Goal: Check status: Check status

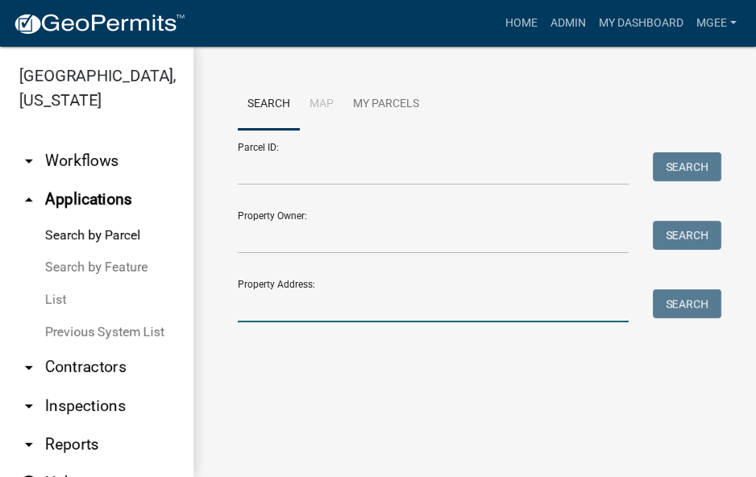
click at [263, 311] on input "Property Address:" at bounding box center [433, 305] width 391 height 33
click at [62, 300] on link "List" at bounding box center [96, 300] width 193 height 32
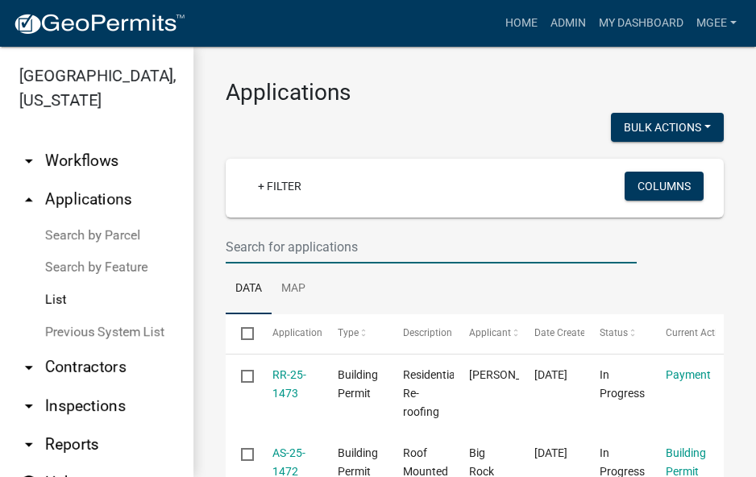
click at [256, 247] on input "text" at bounding box center [431, 246] width 411 height 33
type input "25-1444"
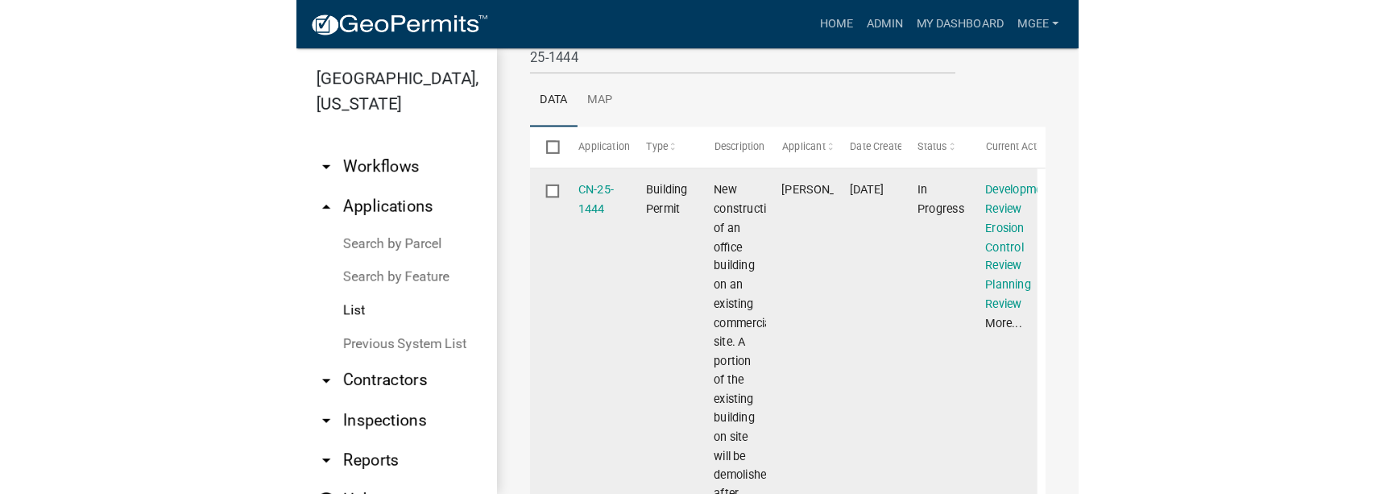
scroll to position [214, 0]
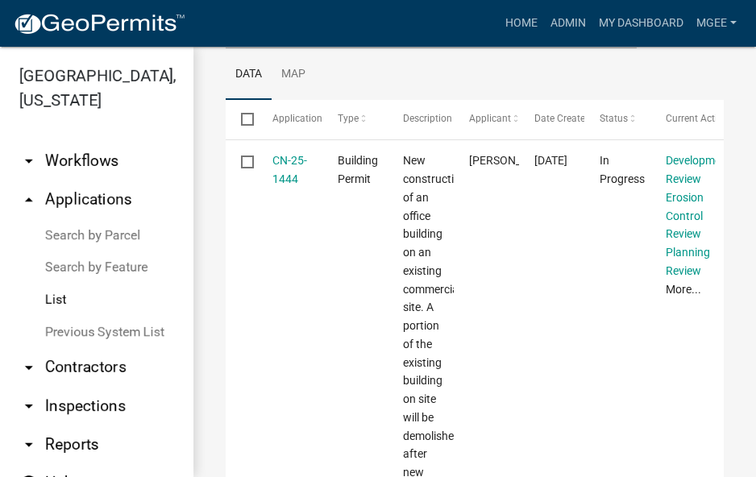
click at [527, 81] on ul "Data Map" at bounding box center [475, 74] width 498 height 51
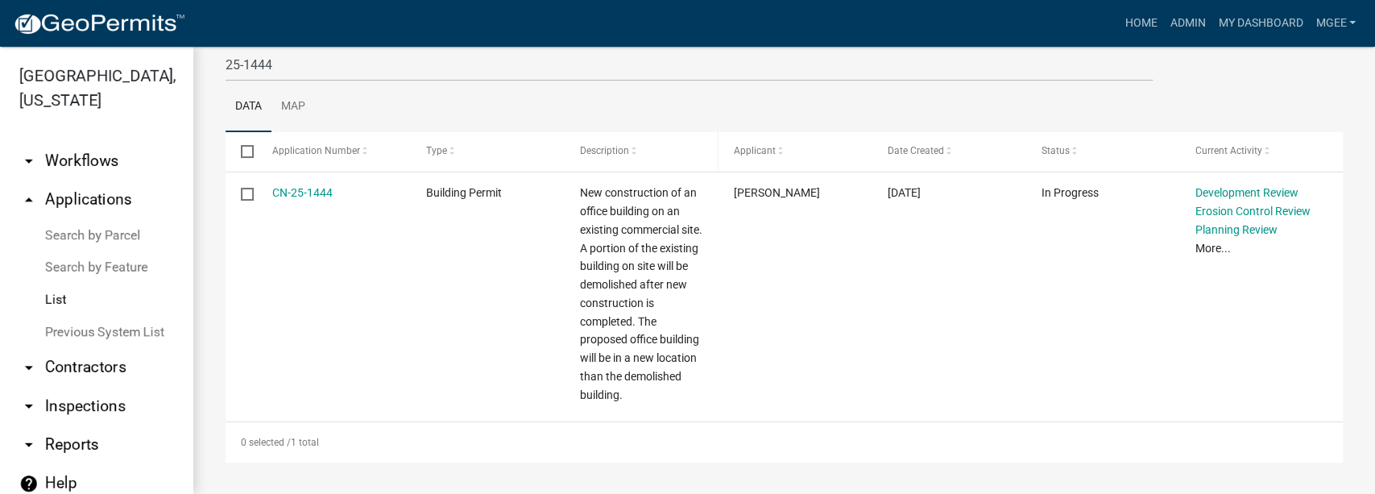
scroll to position [183, 0]
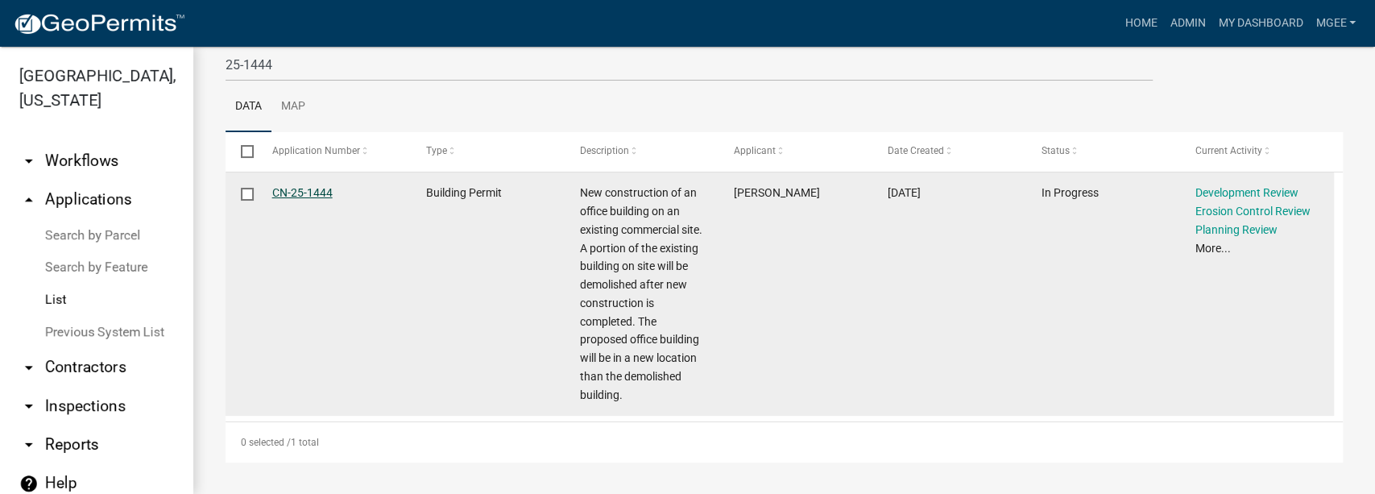
click at [320, 194] on link "CN-25-1444" at bounding box center [302, 192] width 60 height 13
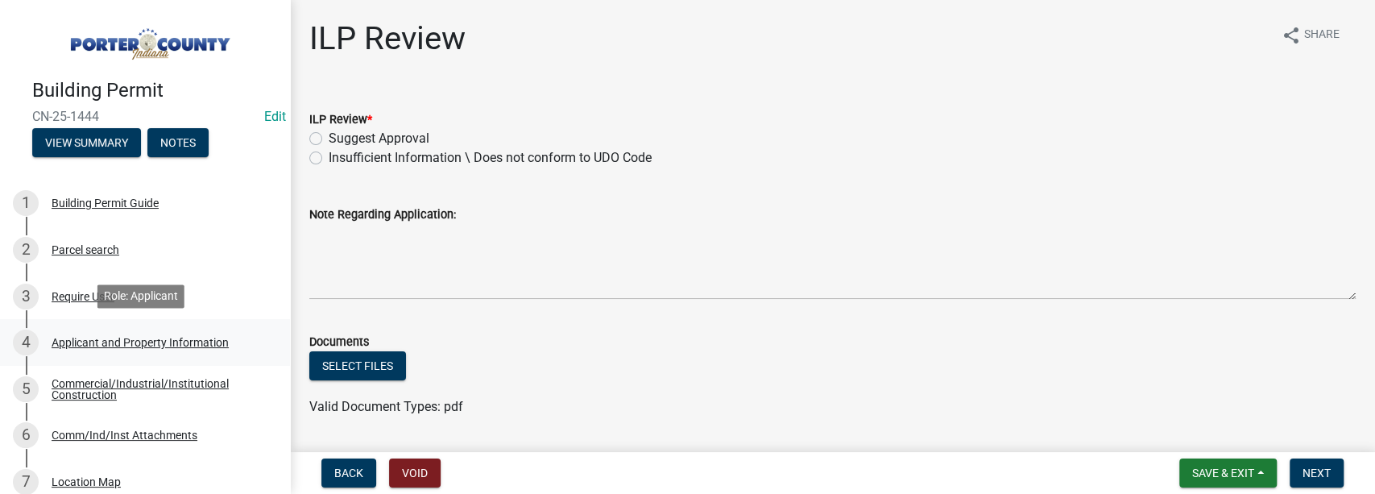
click at [127, 340] on div "Applicant and Property Information" at bounding box center [140, 342] width 177 height 11
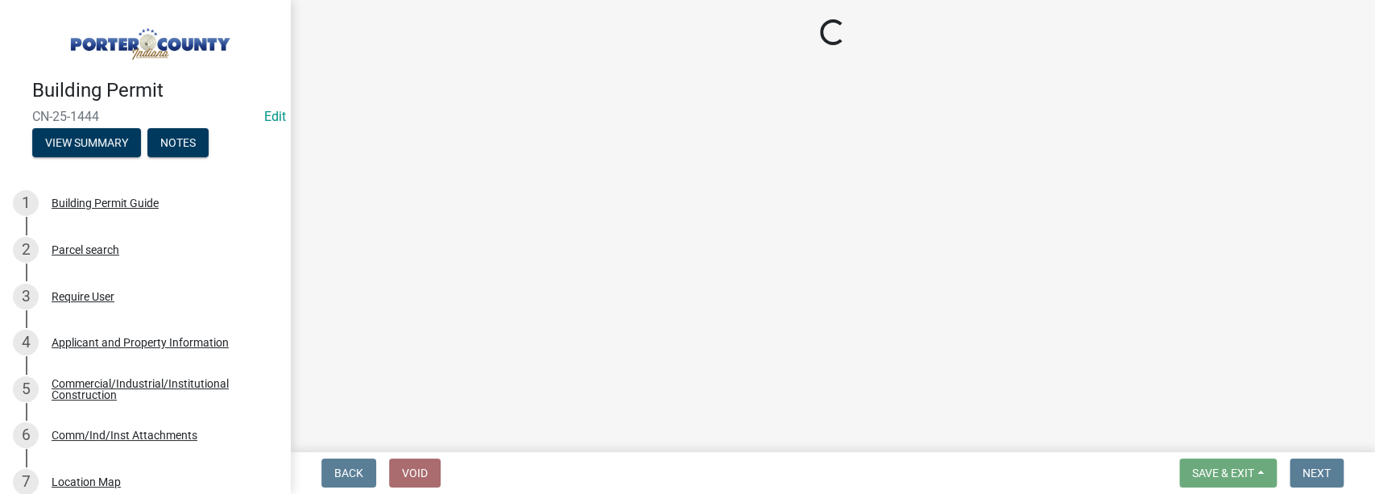
select select "42deca87-6946-4ced-a5f6-3d6cc7cfc8d2"
select select "b0f6f87b-588c-48c3-b728-322303c6bafe"
select select "ea6751d4-6bf7-4a16-89ee-f7801ab82aa1"
select select "80419f04-909b-4553-b8ea-4a8135098198"
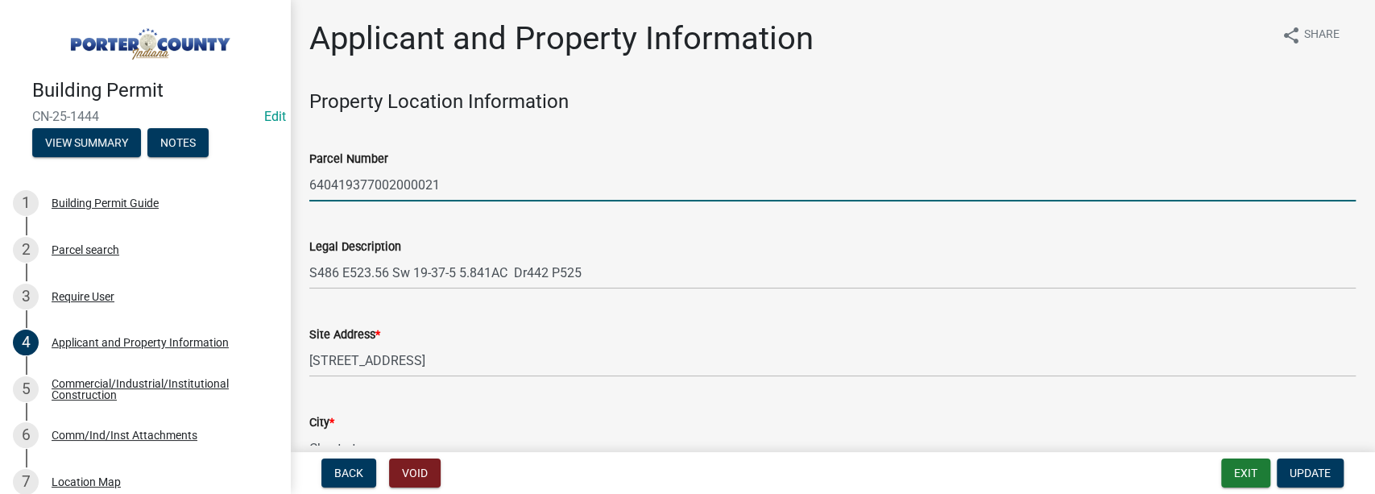
click at [494, 189] on input "640419377002000021" at bounding box center [832, 184] width 1047 height 33
drag, startPoint x: 493, startPoint y: 189, endPoint x: 292, endPoint y: 196, distance: 201.6
